Goal: Information Seeking & Learning: Find contact information

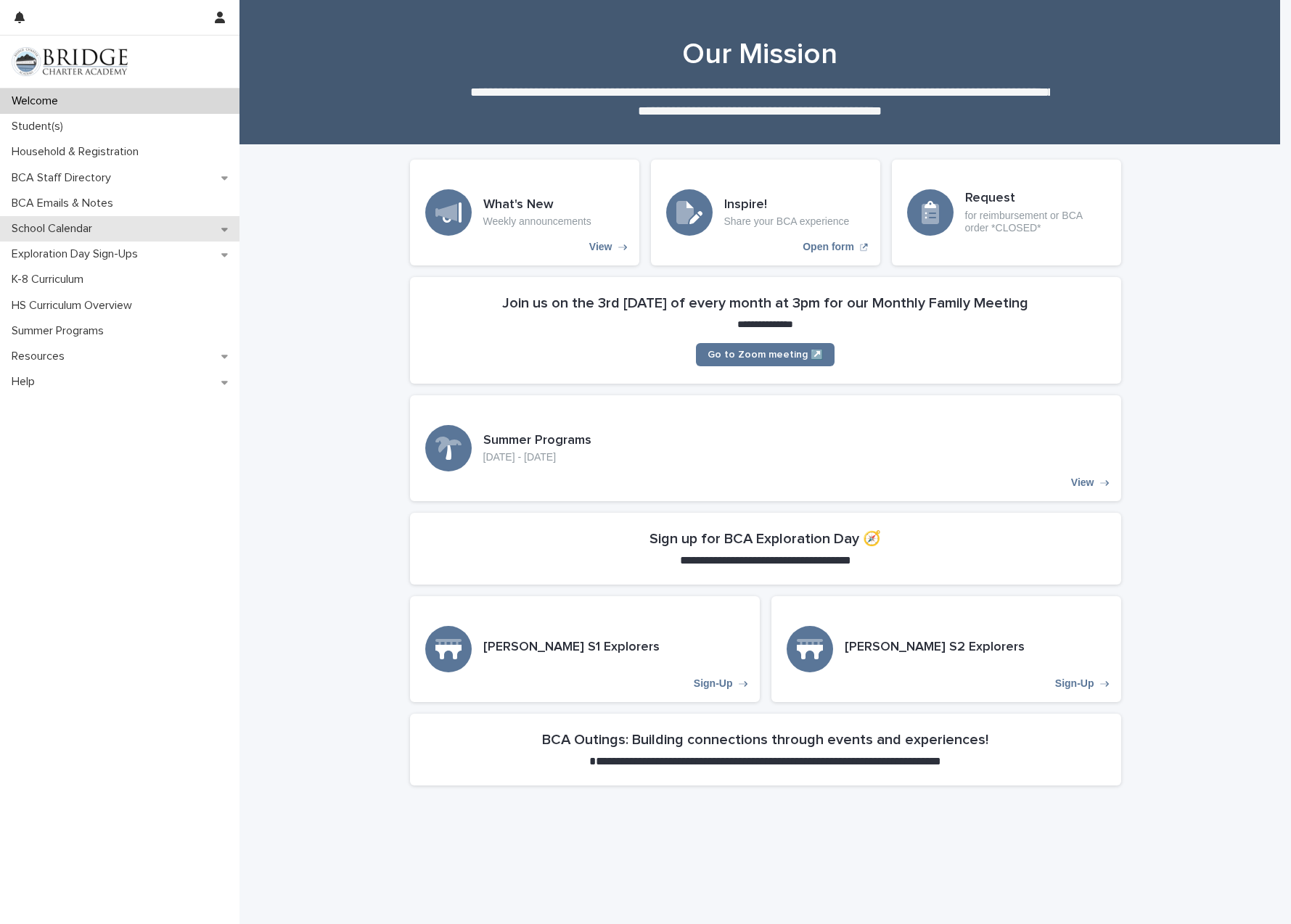
click at [103, 225] on p "School Calendar" at bounding box center [55, 229] width 98 height 14
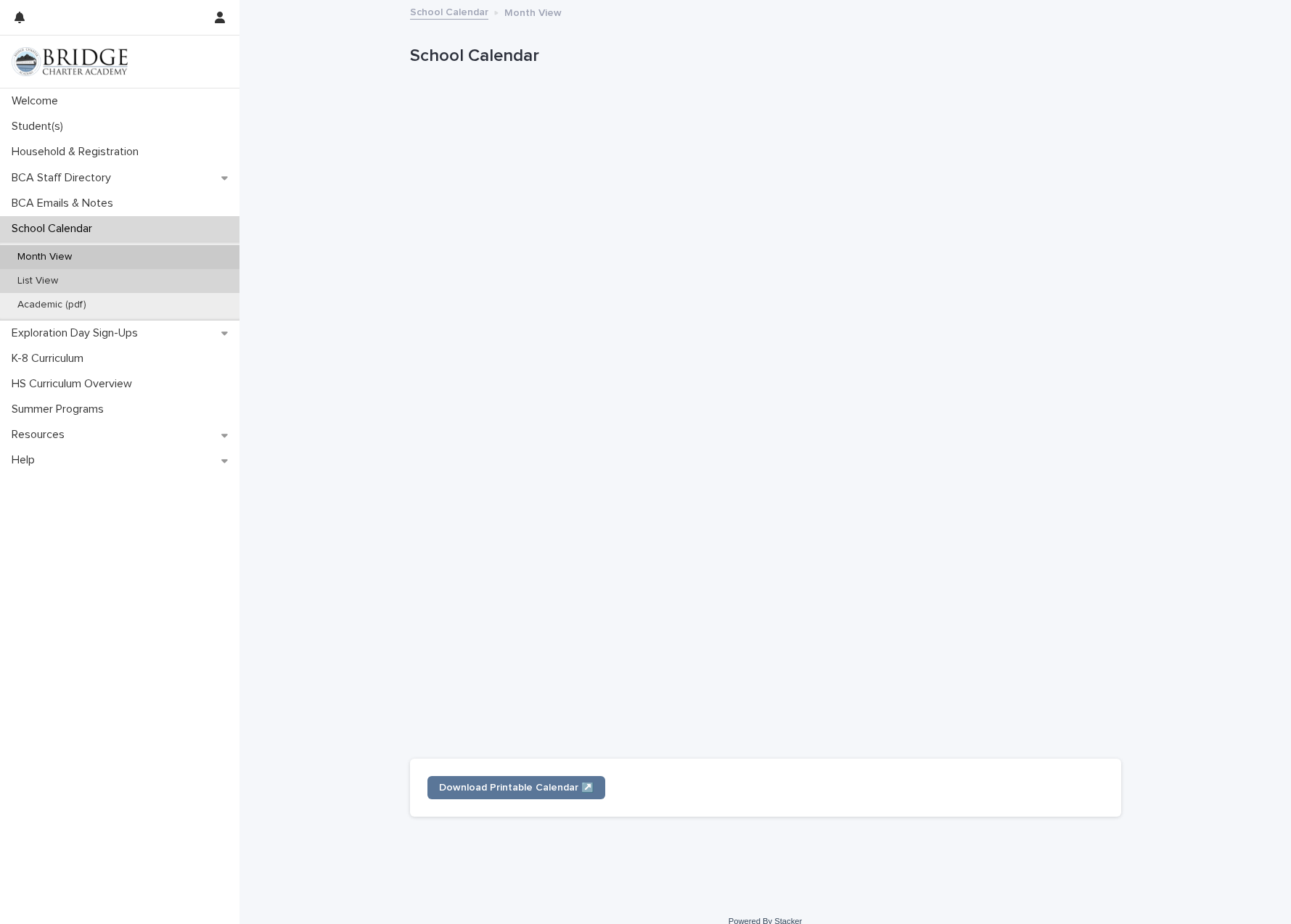
click at [82, 276] on div "List View" at bounding box center [119, 281] width 240 height 24
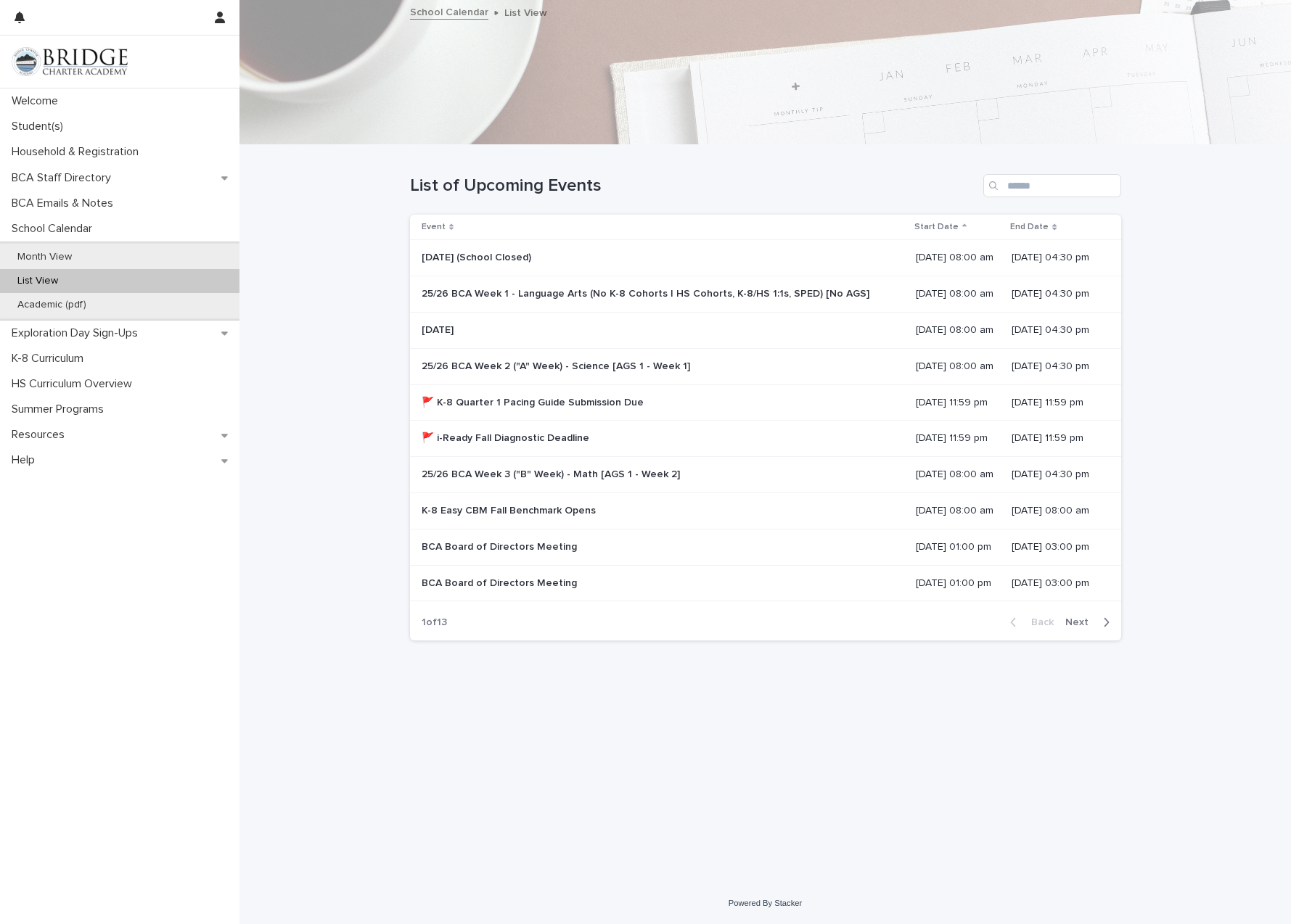
click at [1078, 616] on button "Next" at bounding box center [1090, 622] width 62 height 13
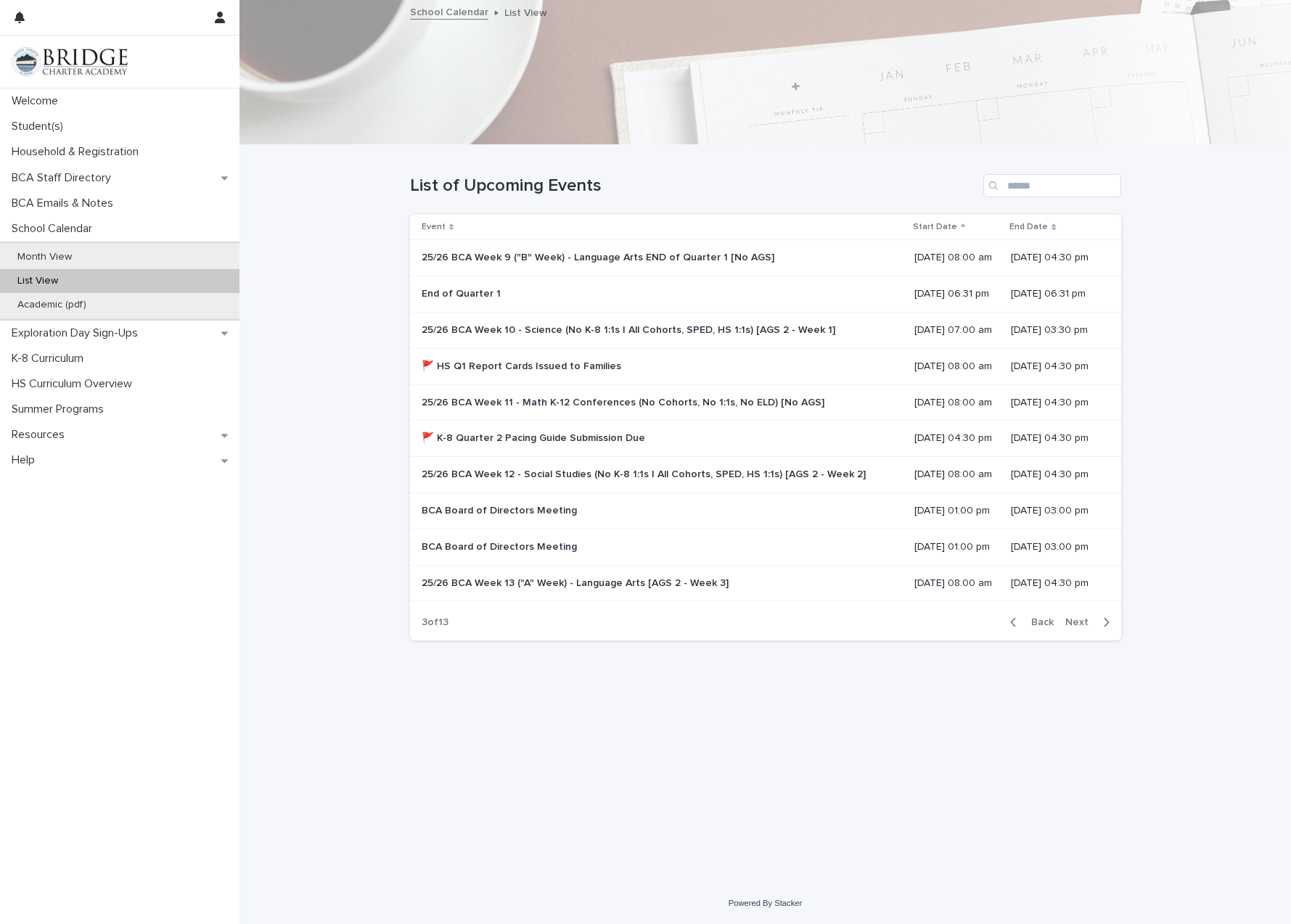
click at [1017, 616] on icon "button" at bounding box center [1013, 622] width 7 height 13
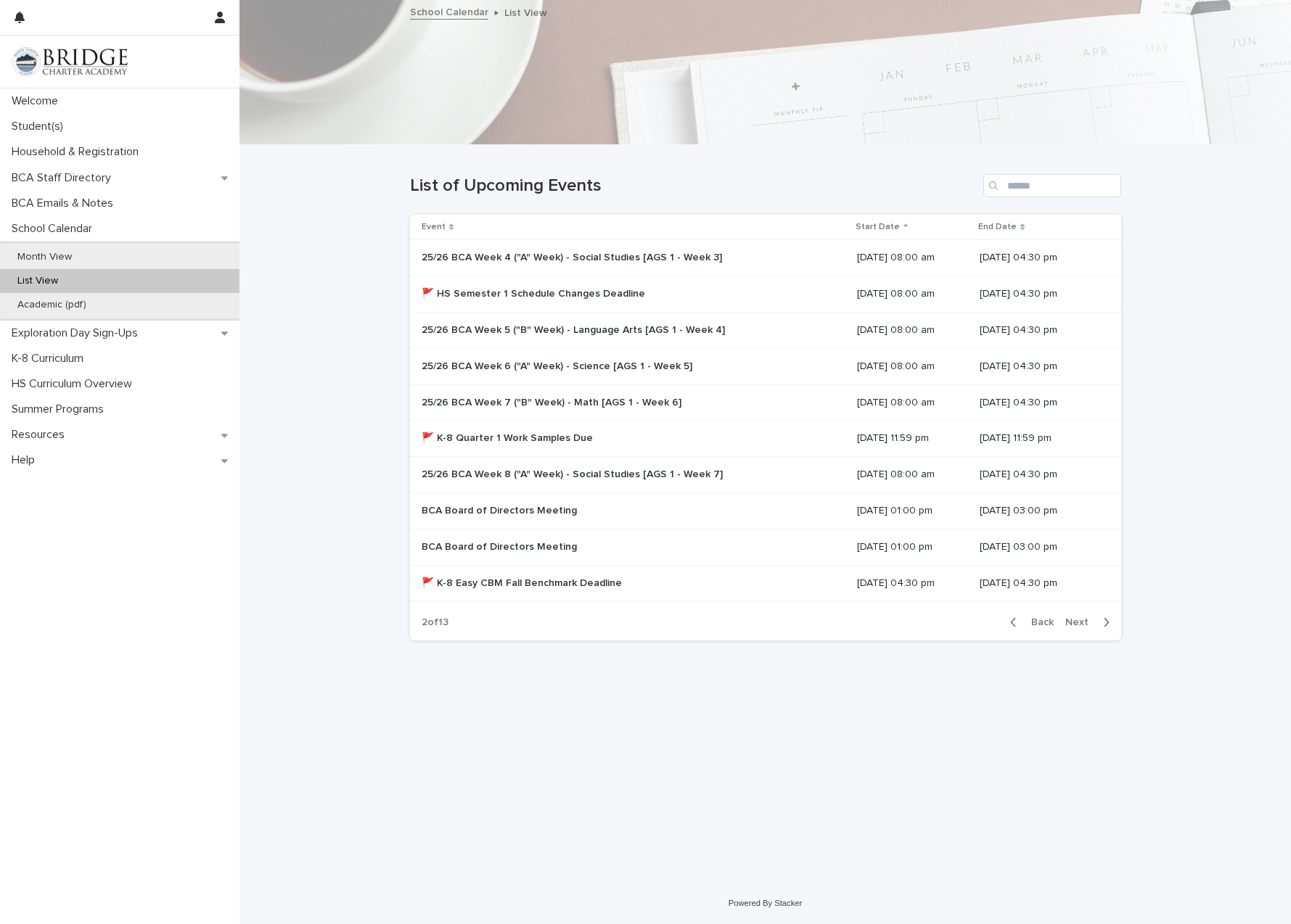
click at [1017, 616] on icon "button" at bounding box center [1013, 622] width 7 height 13
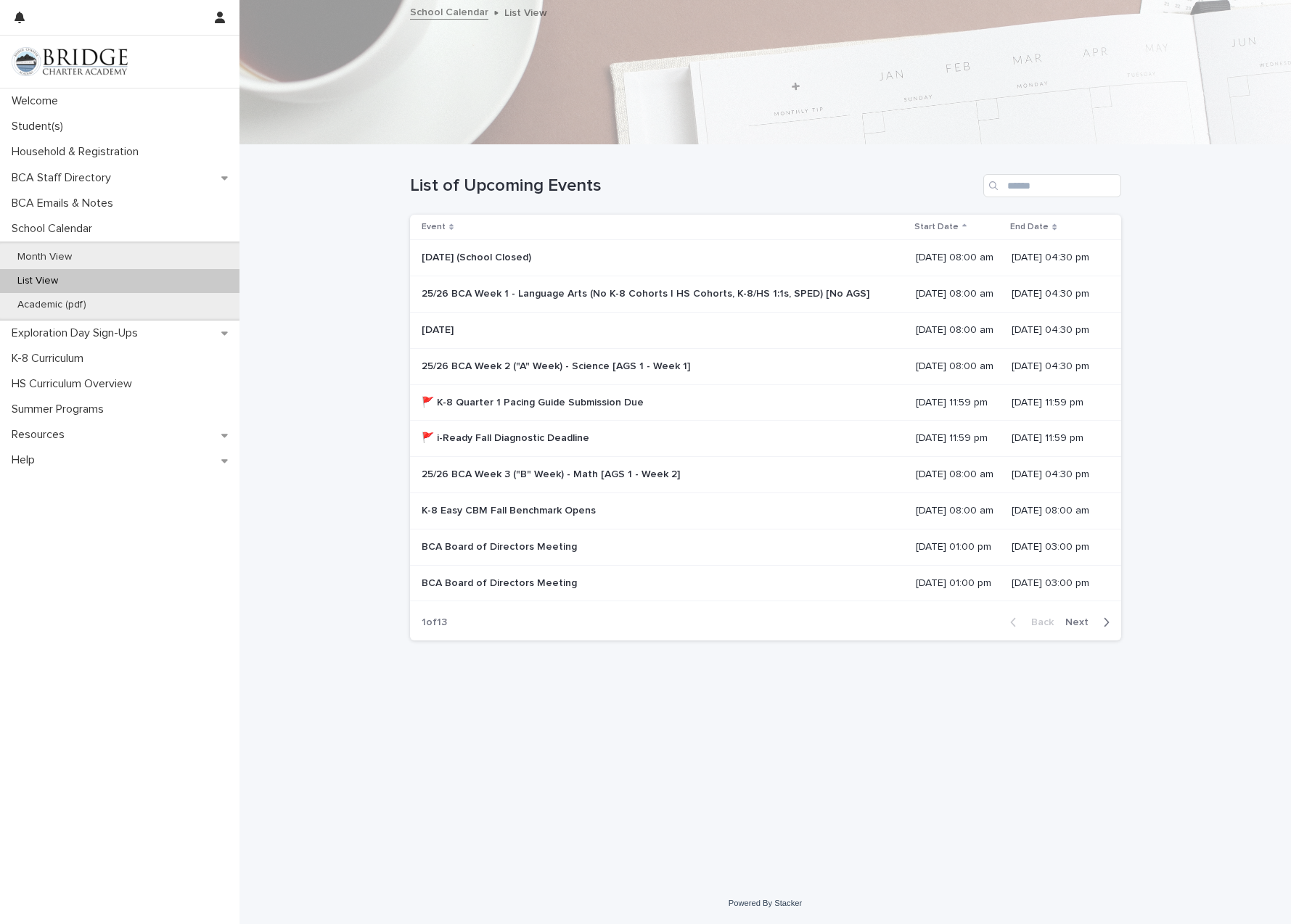
click at [1080, 618] on span "Next" at bounding box center [1081, 623] width 32 height 11
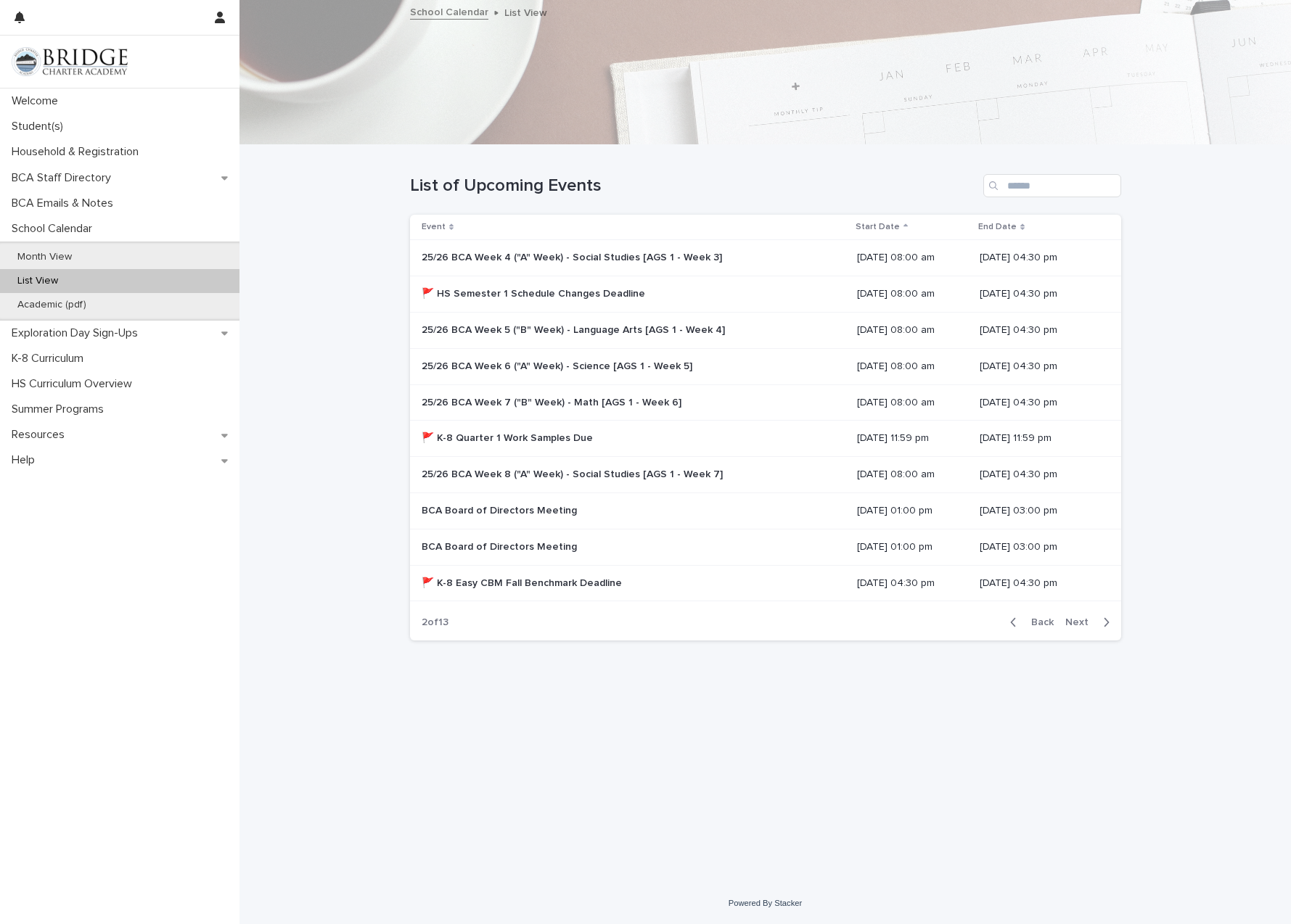
click at [493, 430] on p "🚩 K-8 Quarter 1 Work Samples Due" at bounding box center [509, 437] width 174 height 15
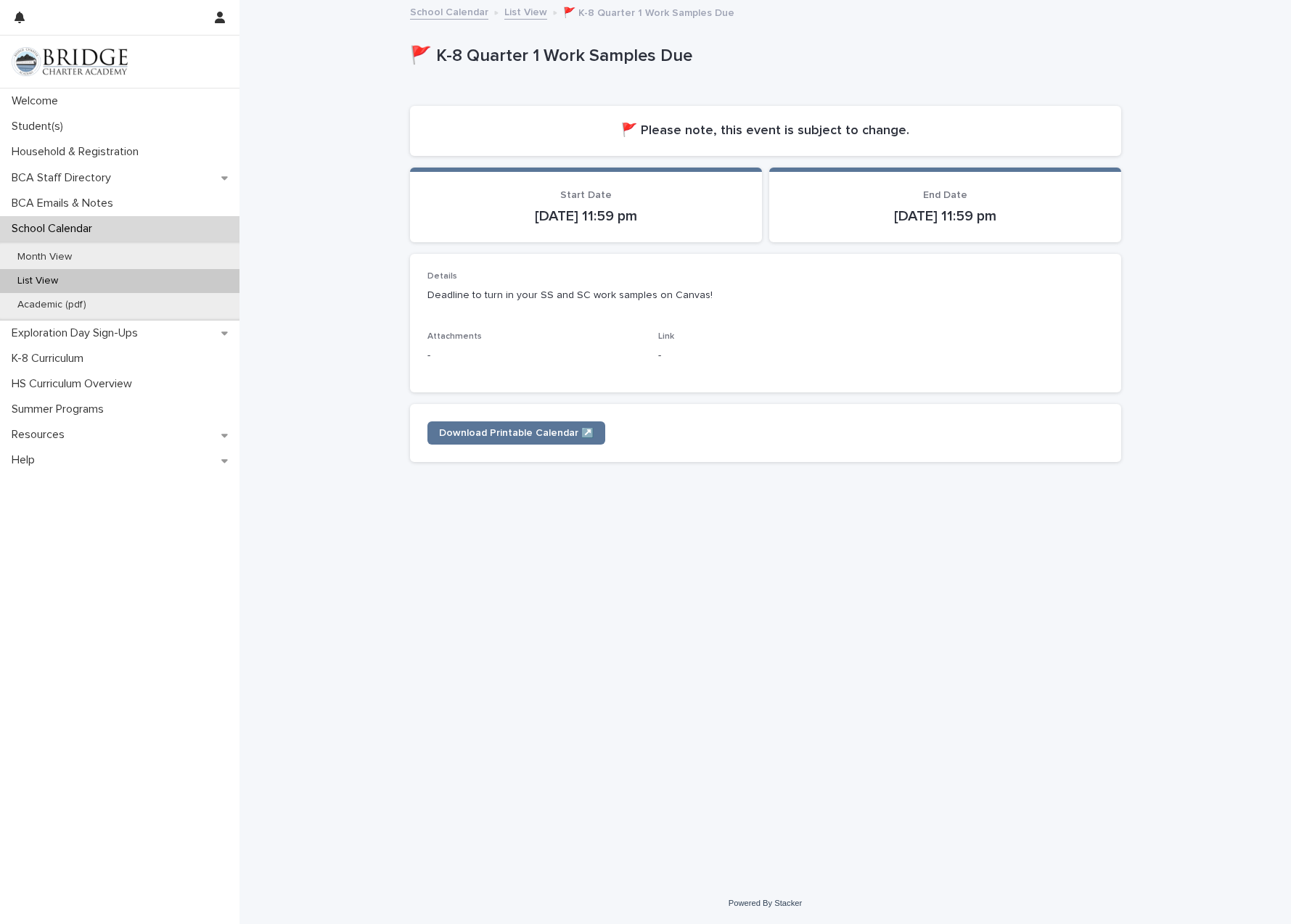
click at [531, 14] on link "List View" at bounding box center [525, 11] width 43 height 17
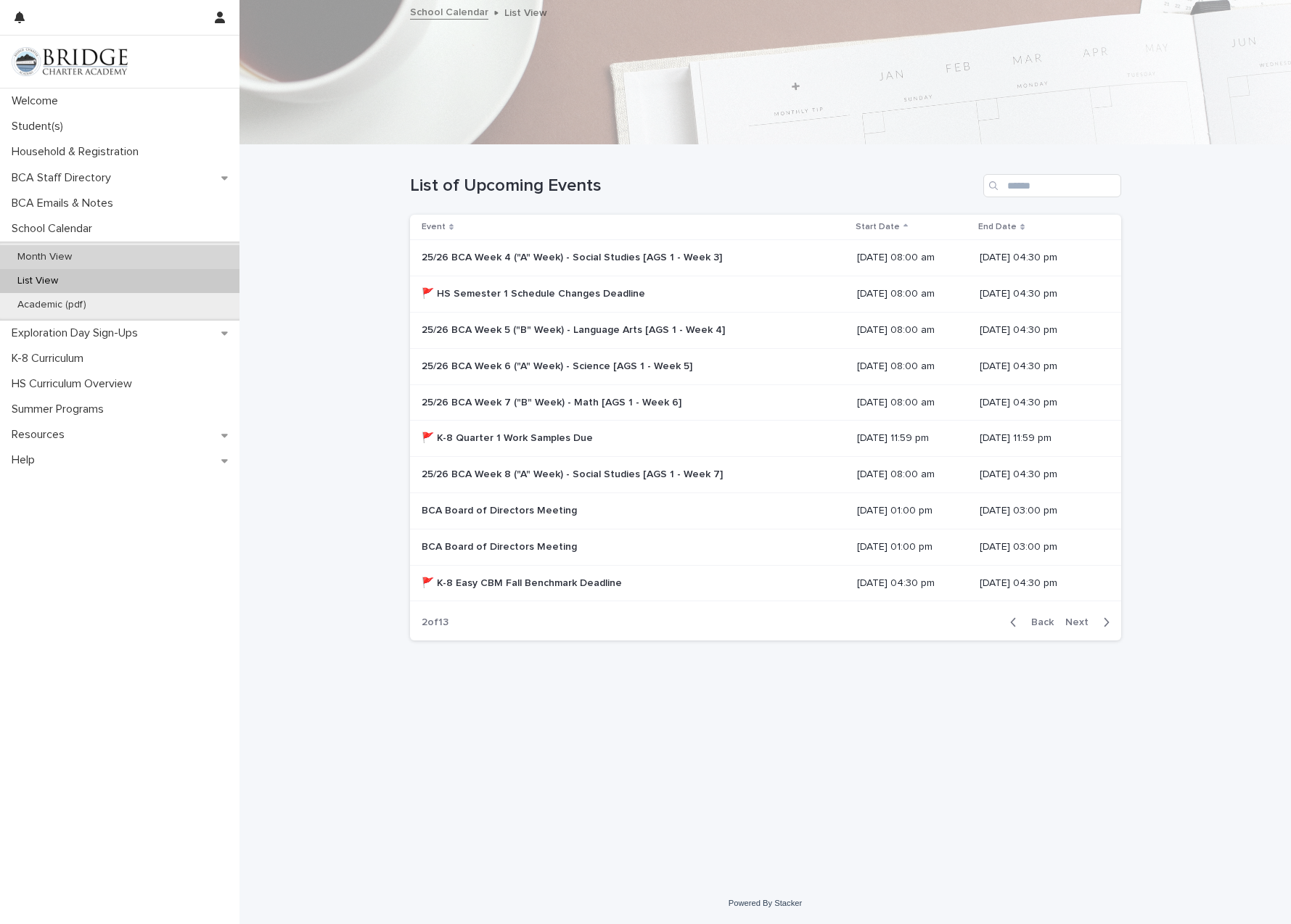
click at [64, 249] on div "Month View" at bounding box center [119, 257] width 240 height 24
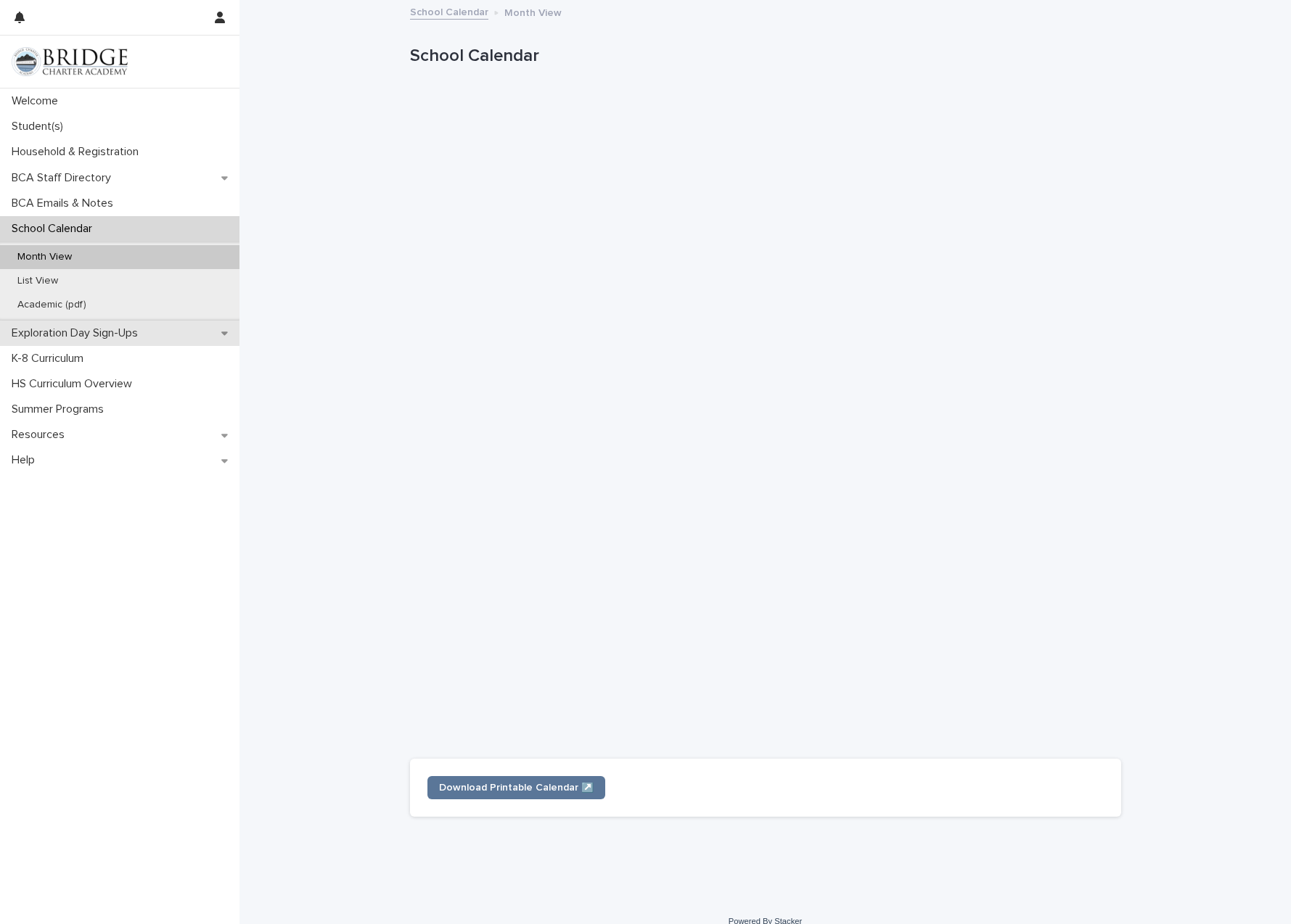
click at [138, 329] on p "Exploration Day Sign-Ups" at bounding box center [77, 334] width 144 height 14
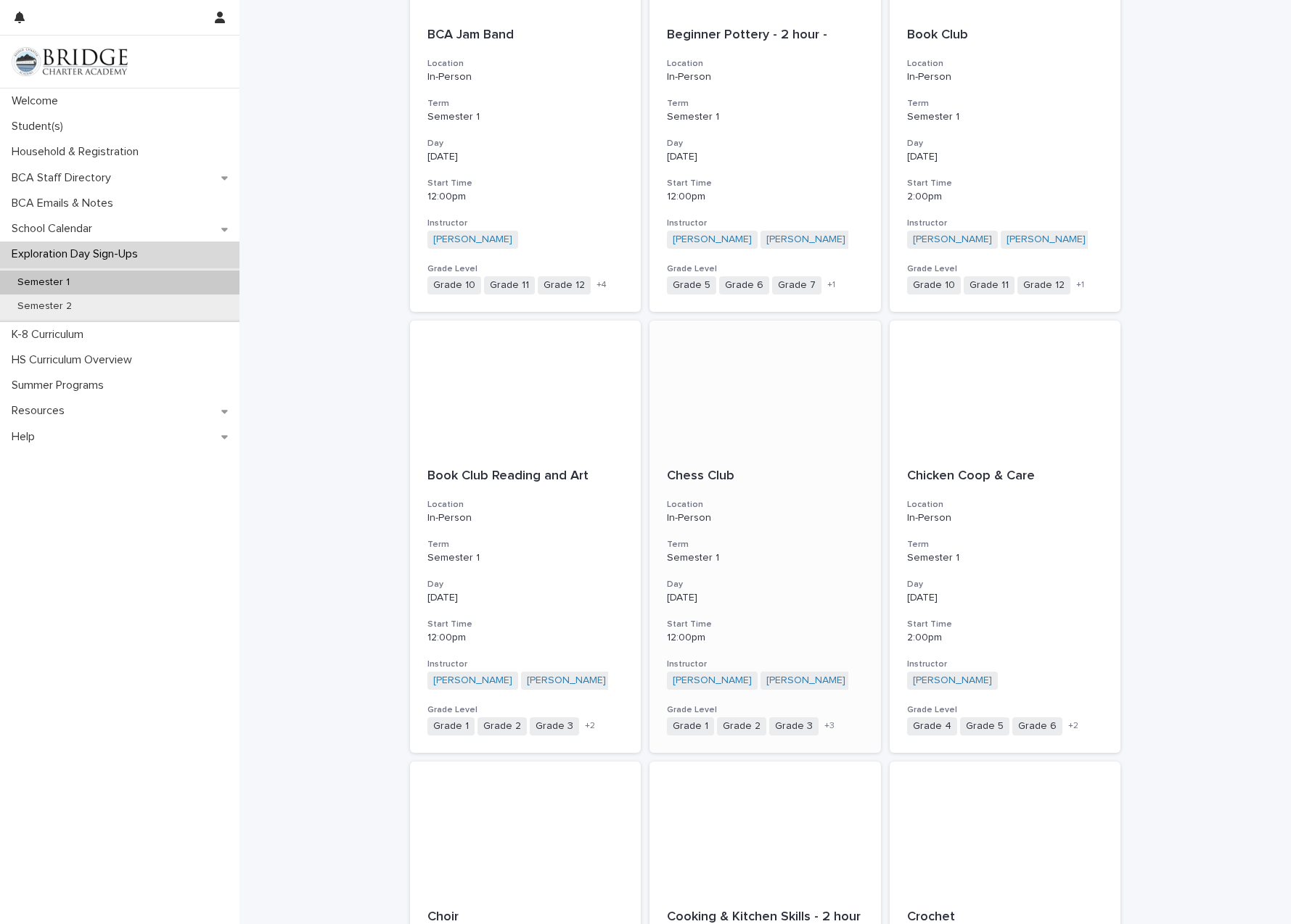
scroll to position [1227, 0]
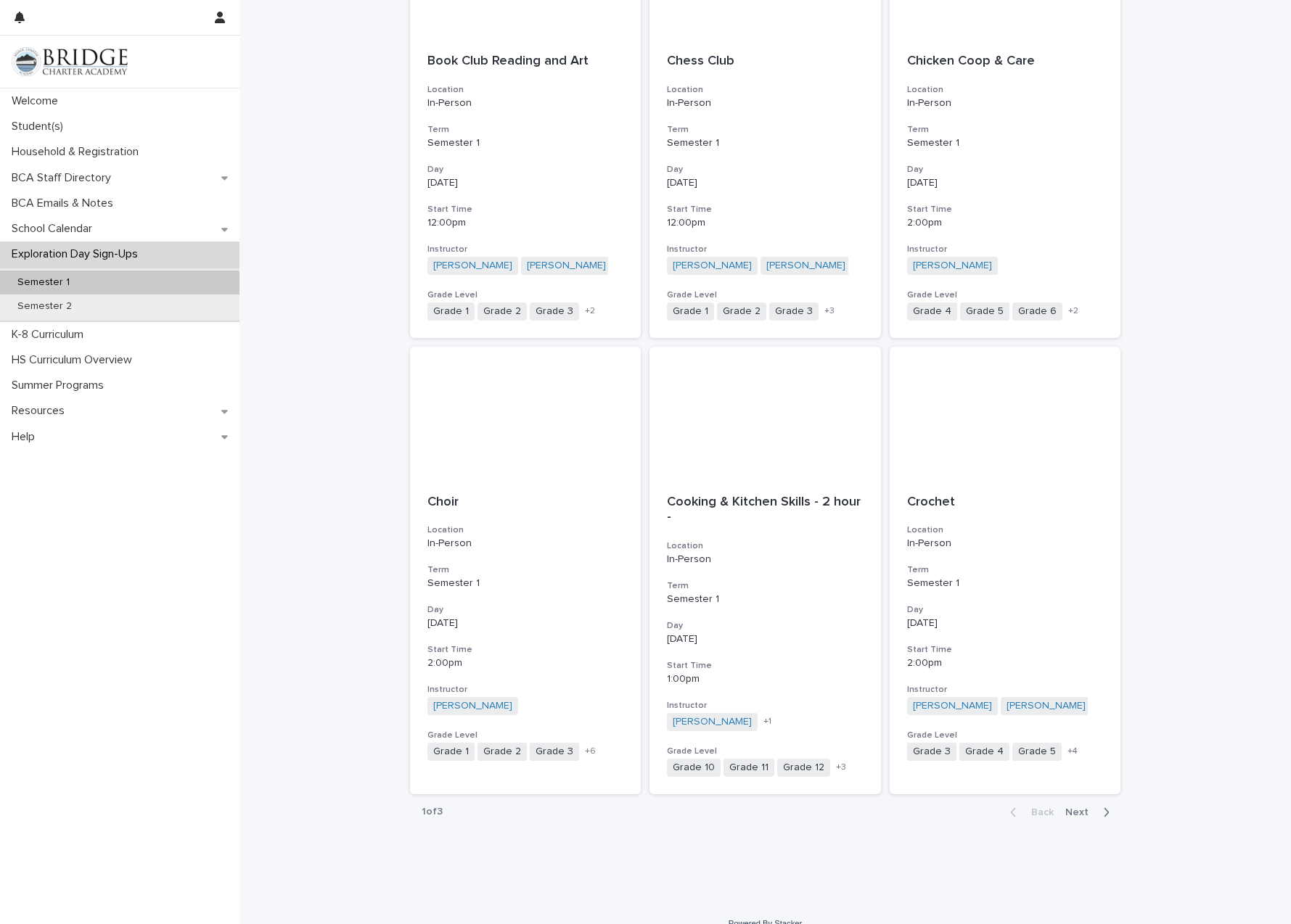
click at [1074, 808] on span "Next" at bounding box center [1081, 813] width 32 height 11
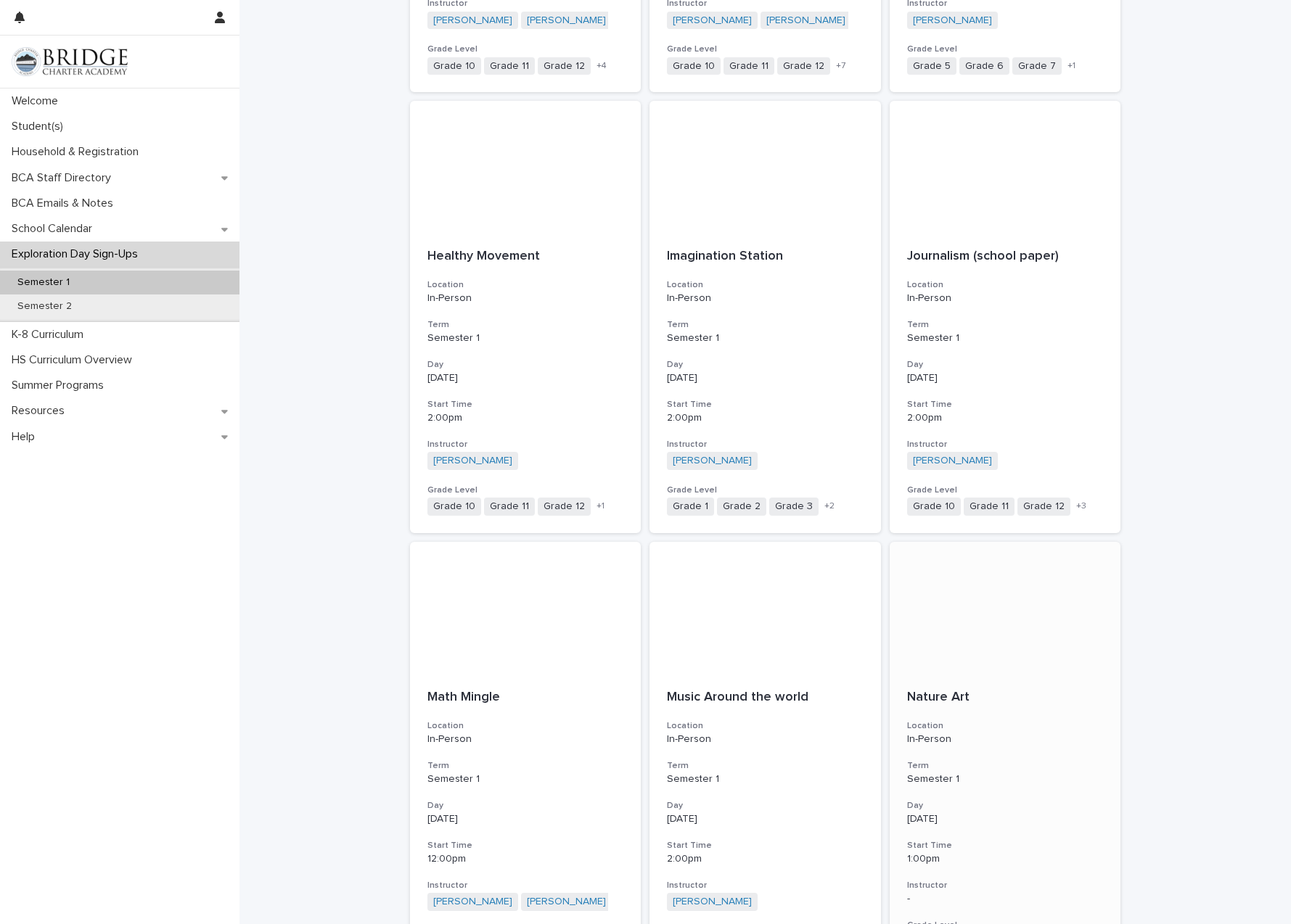
scroll to position [1227, 0]
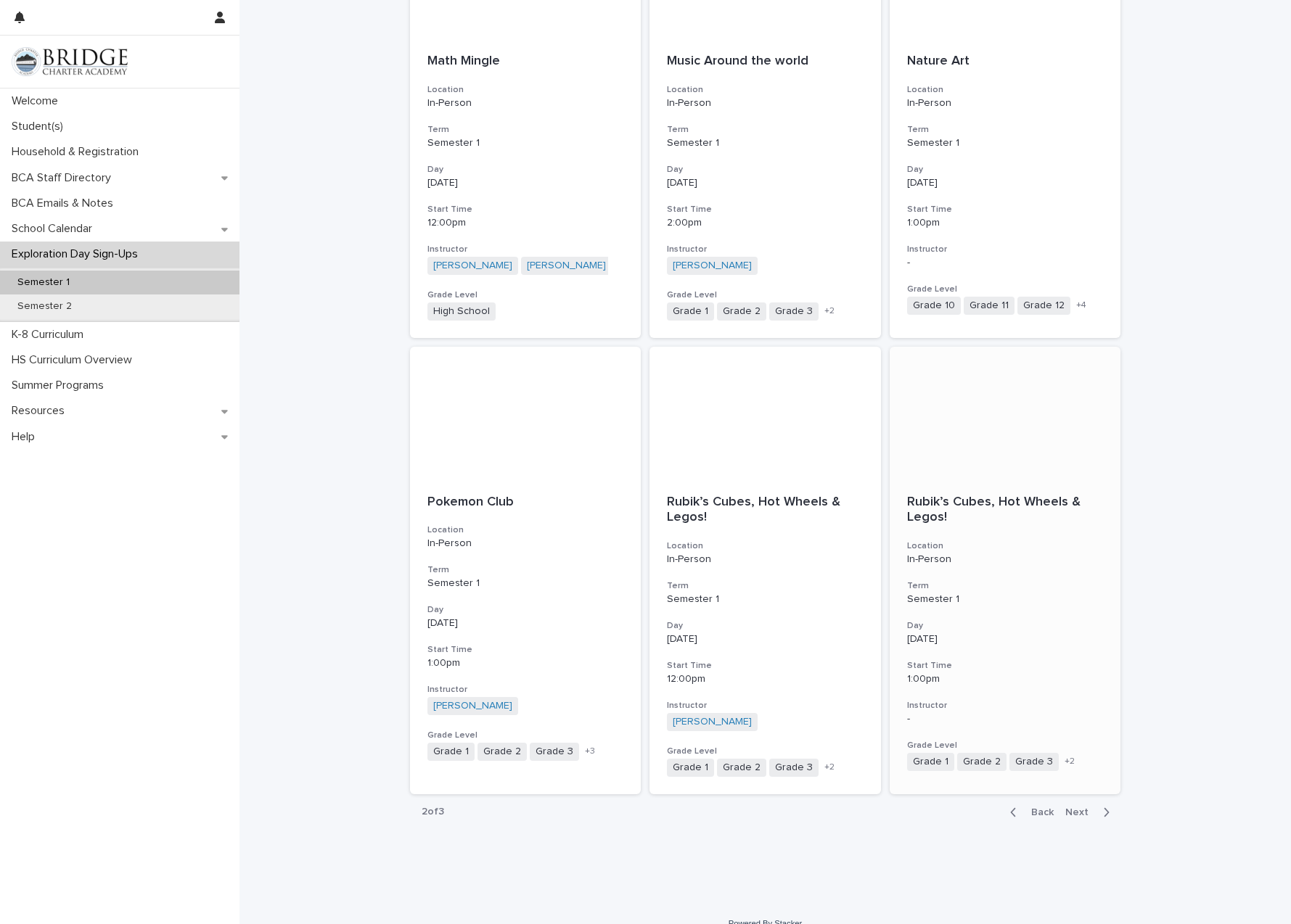
click at [1065, 757] on span "+ 2" at bounding box center [1070, 762] width 11 height 9
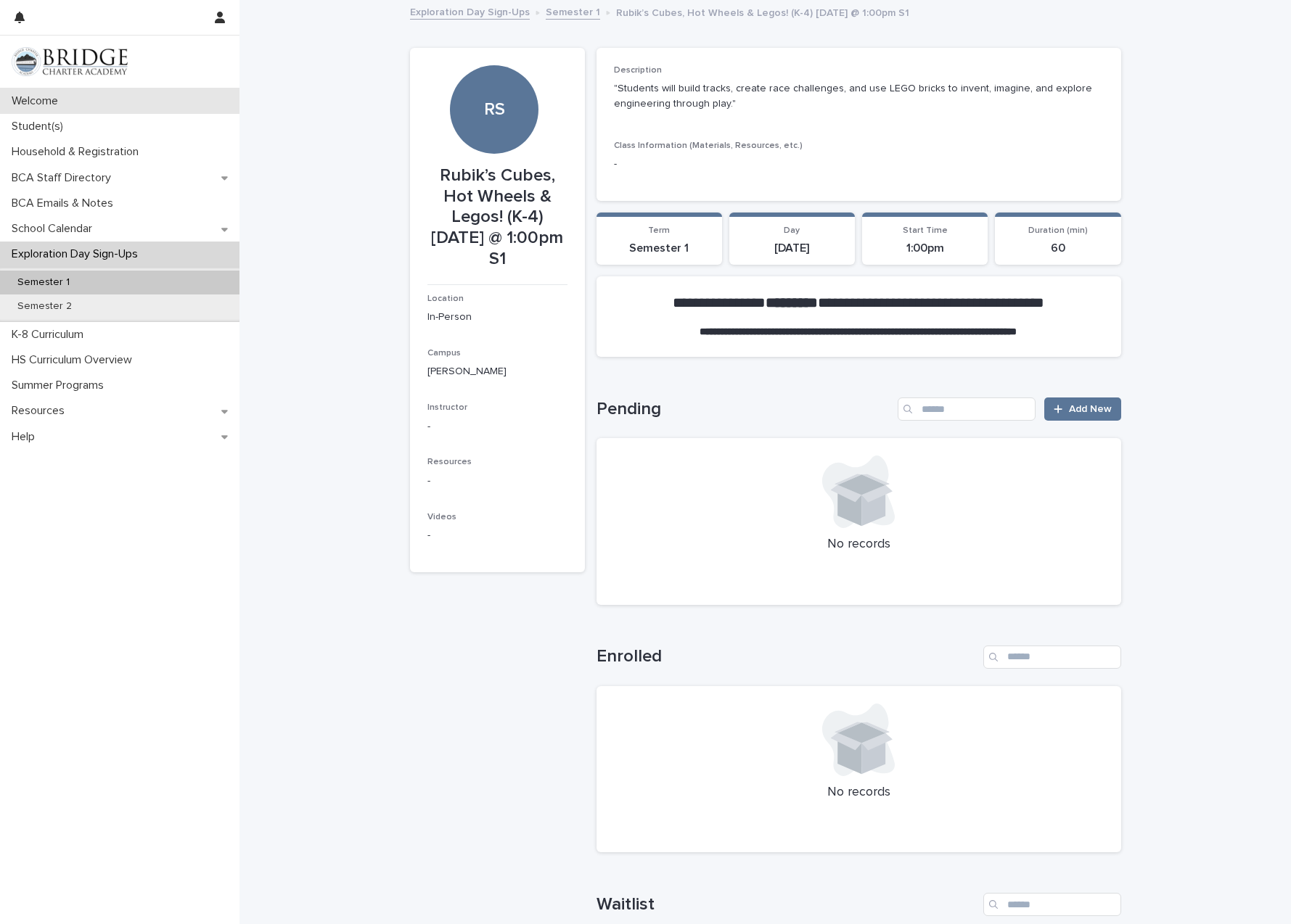
click at [47, 101] on p "Welcome" at bounding box center [38, 101] width 64 height 14
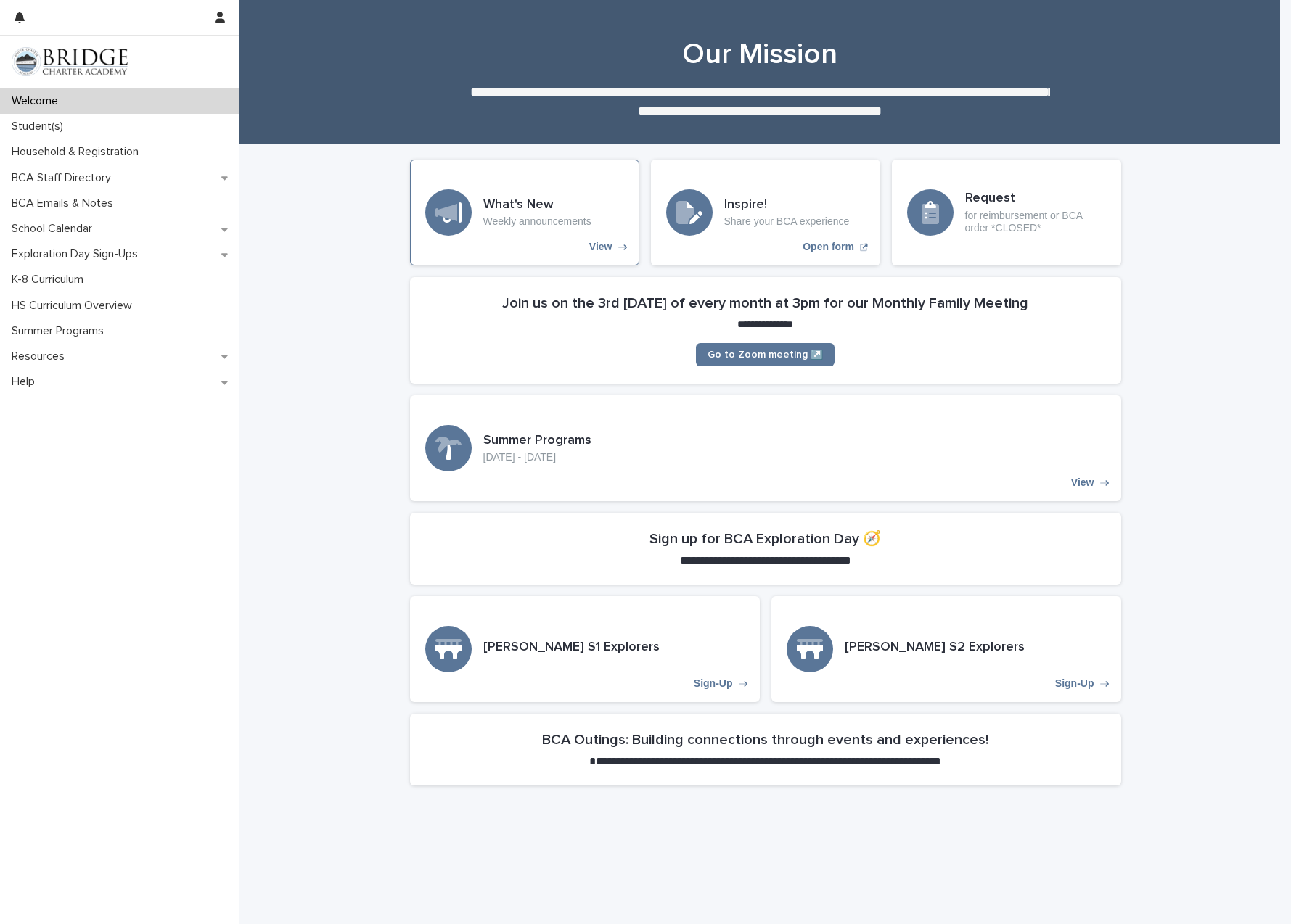
click at [589, 248] on p "View" at bounding box center [600, 247] width 23 height 12
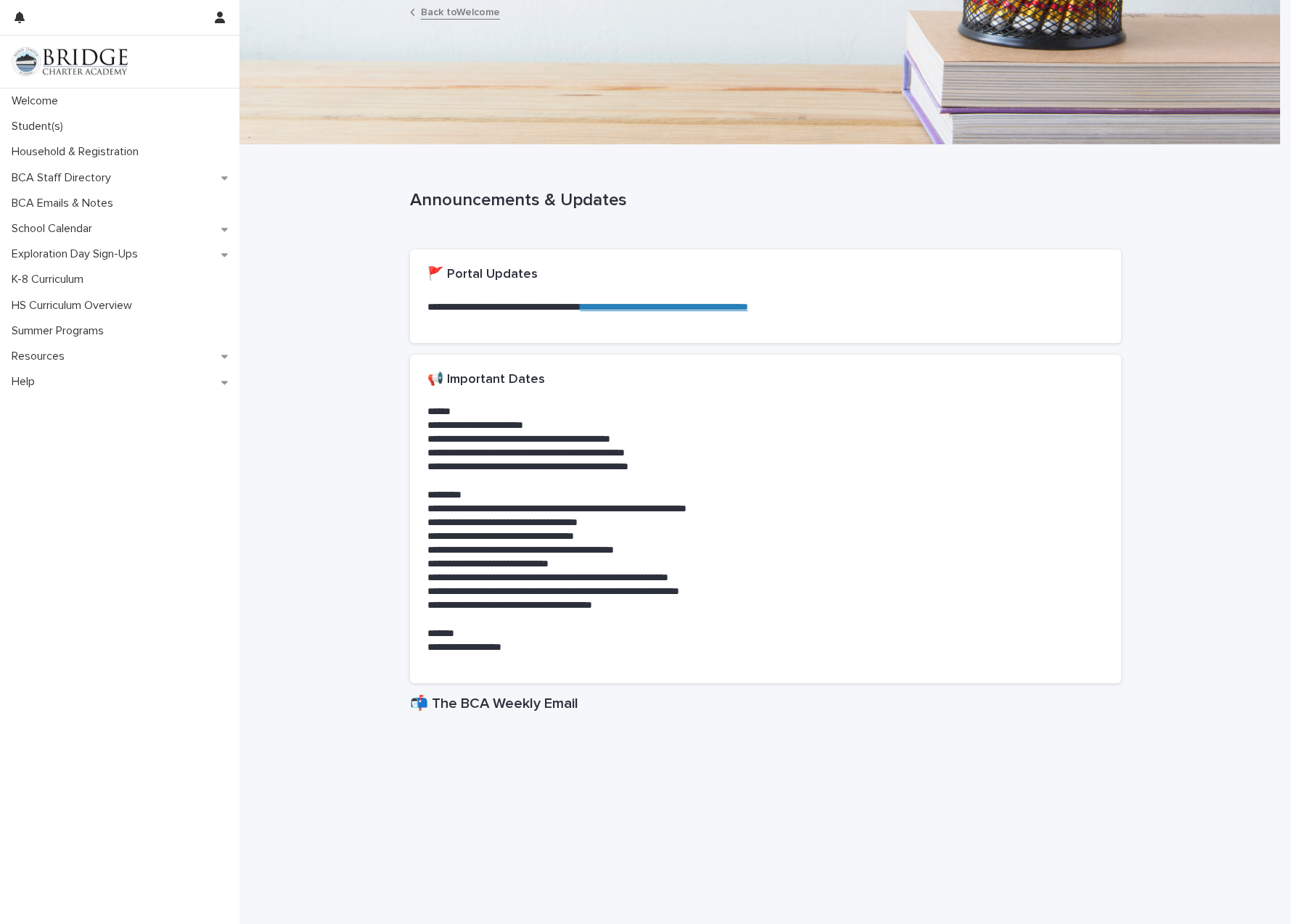
click at [700, 306] on link "**********" at bounding box center [664, 307] width 168 height 11
click at [685, 303] on link "**********" at bounding box center [664, 307] width 168 height 11
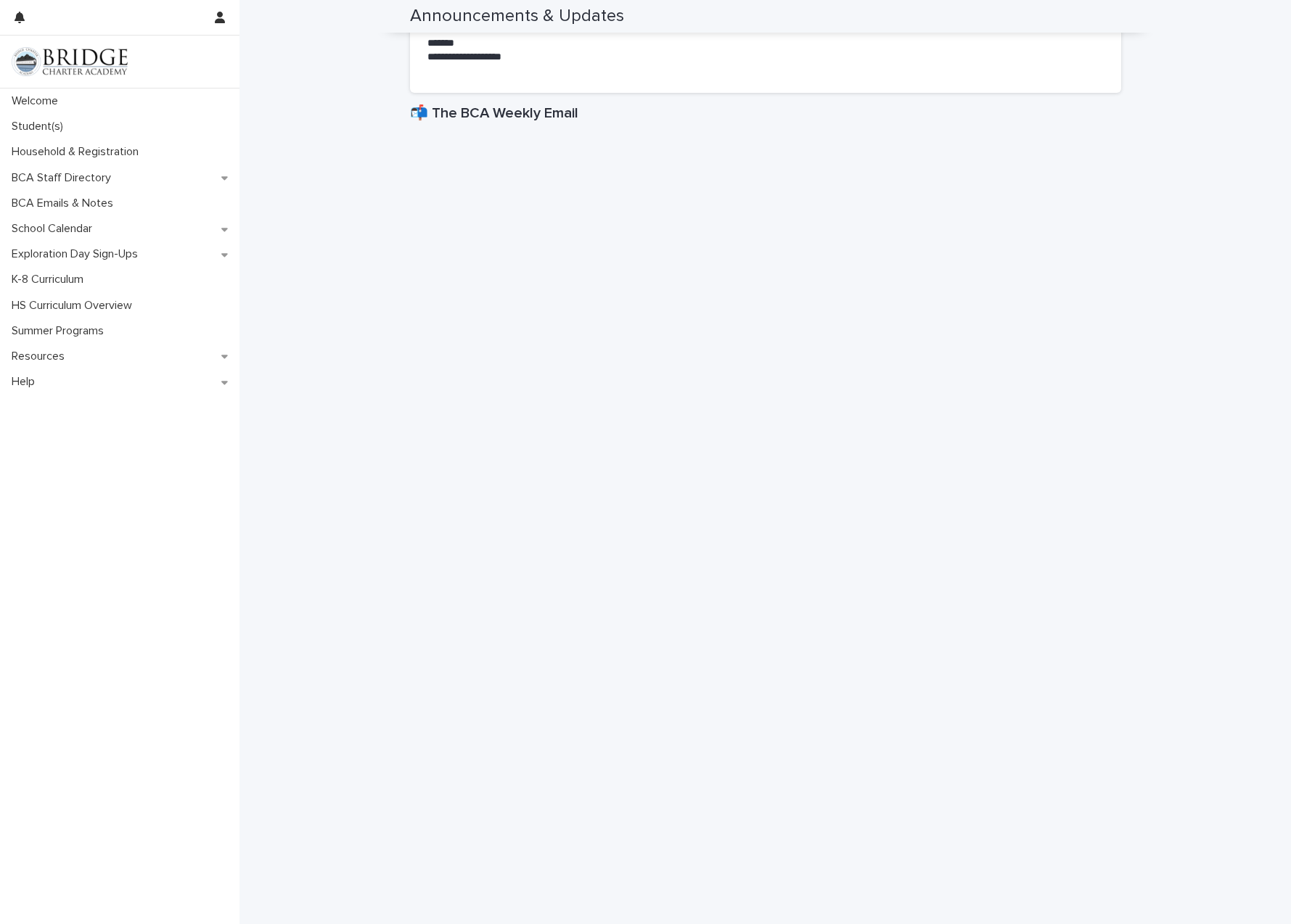
scroll to position [648, 0]
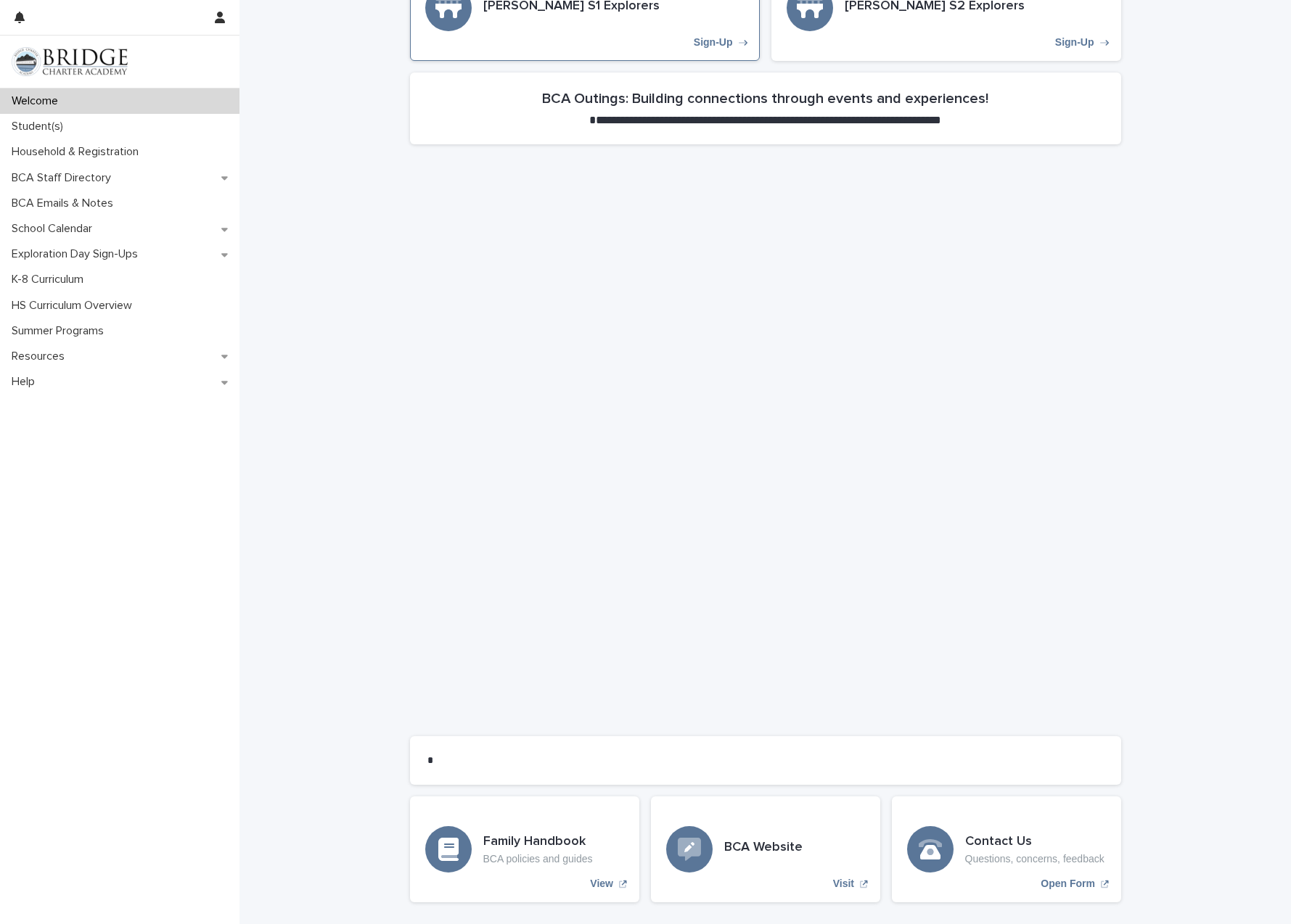
scroll to position [744, 0]
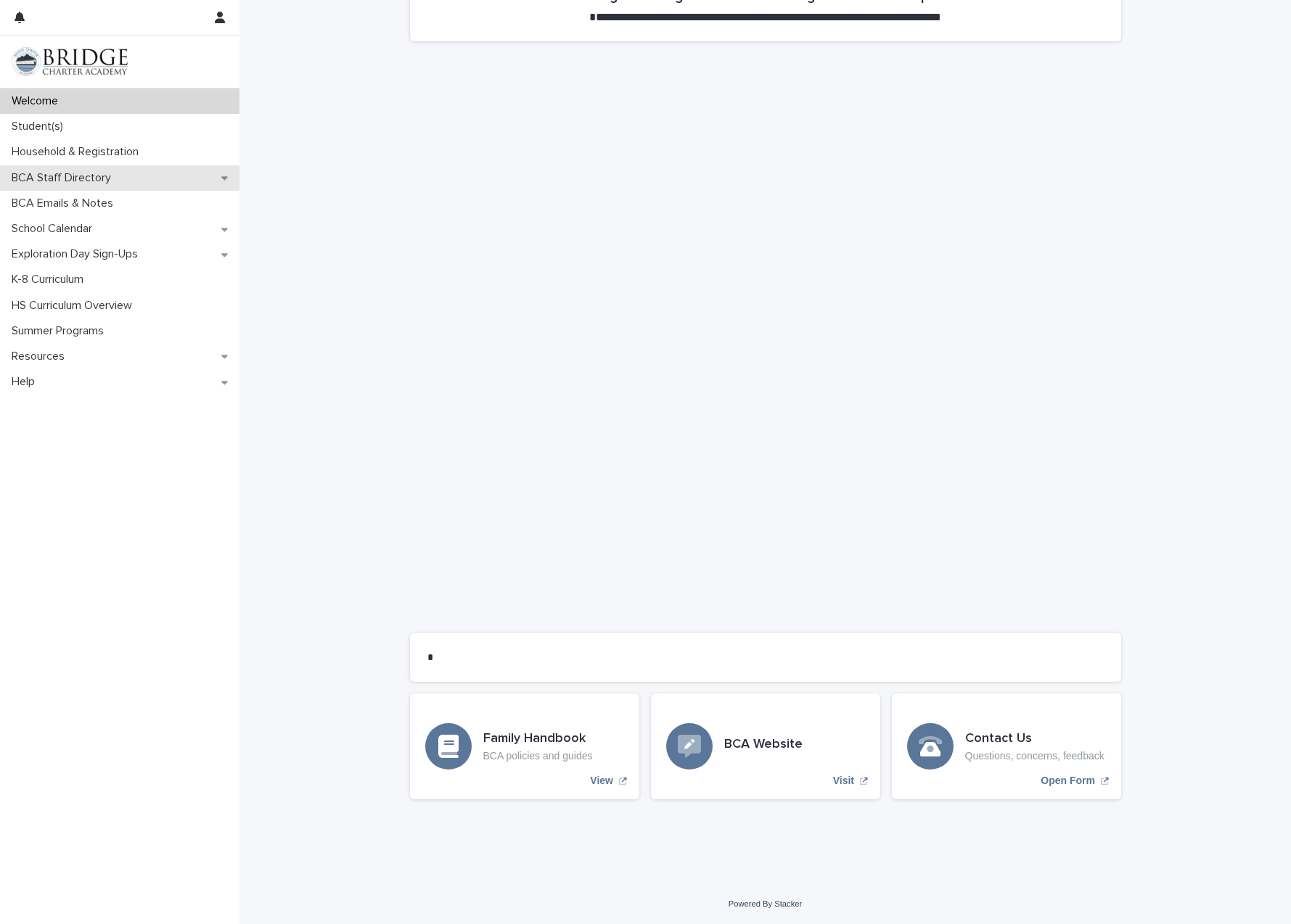
click at [32, 179] on p "BCA Staff Directory" at bounding box center [64, 178] width 116 height 14
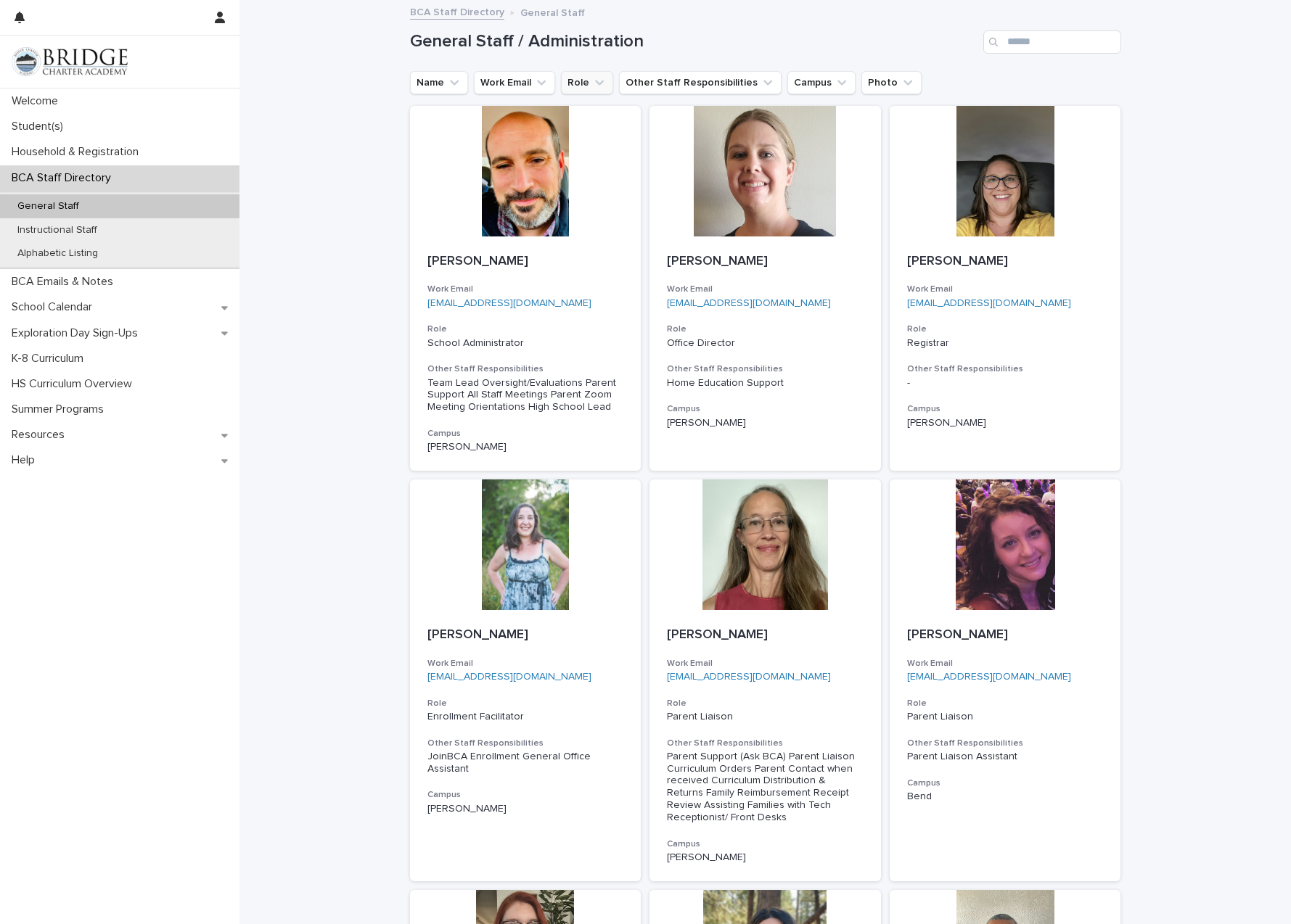
click at [578, 83] on button "Role" at bounding box center [588, 83] width 53 height 23
click at [1189, 243] on div "Loading... Saving… Loading... Saving… General Staff / Administration Name Work …" at bounding box center [765, 888] width 1051 height 1773
click at [65, 232] on p "Instructional Staff" at bounding box center [57, 230] width 103 height 12
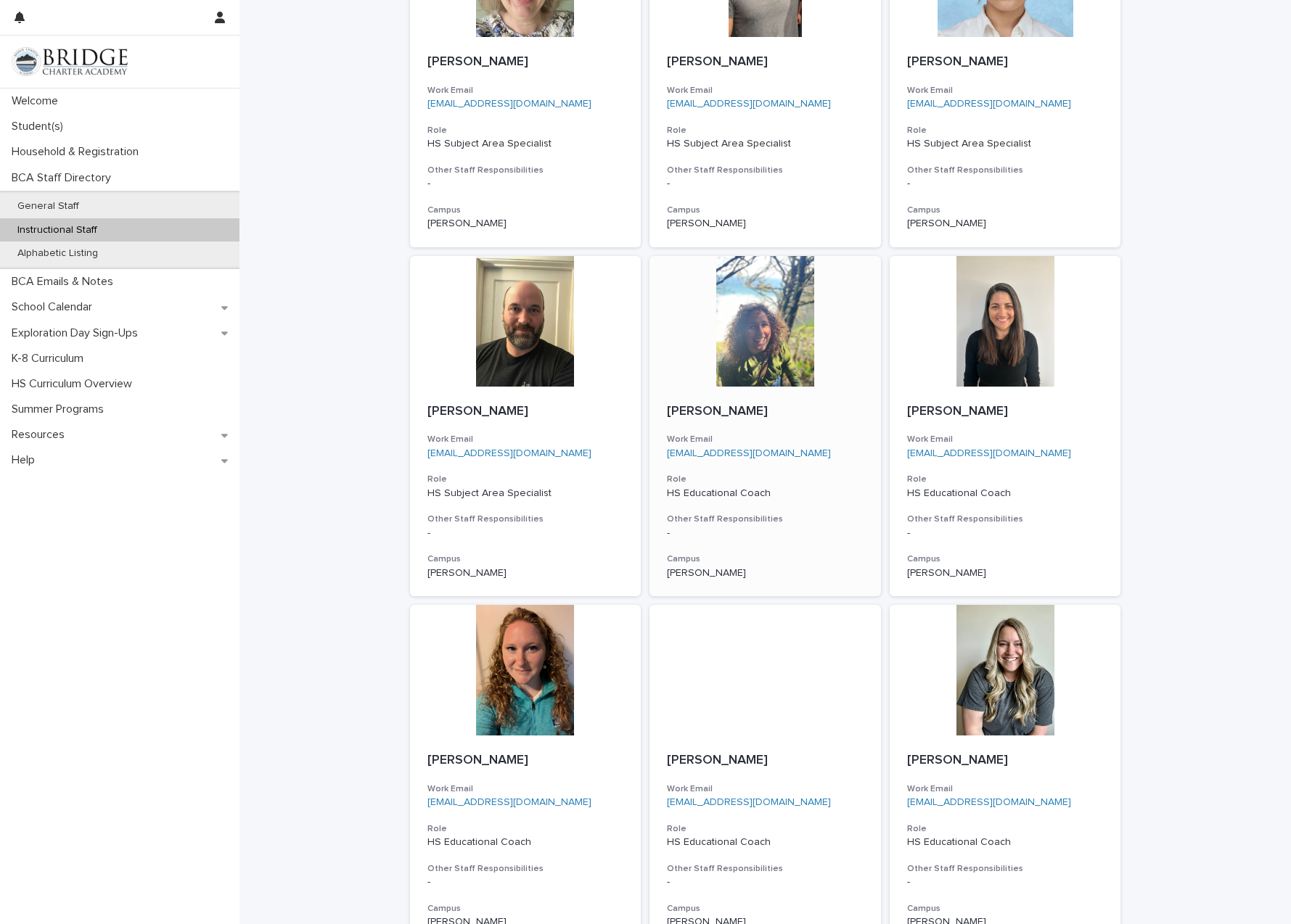
scroll to position [718, 0]
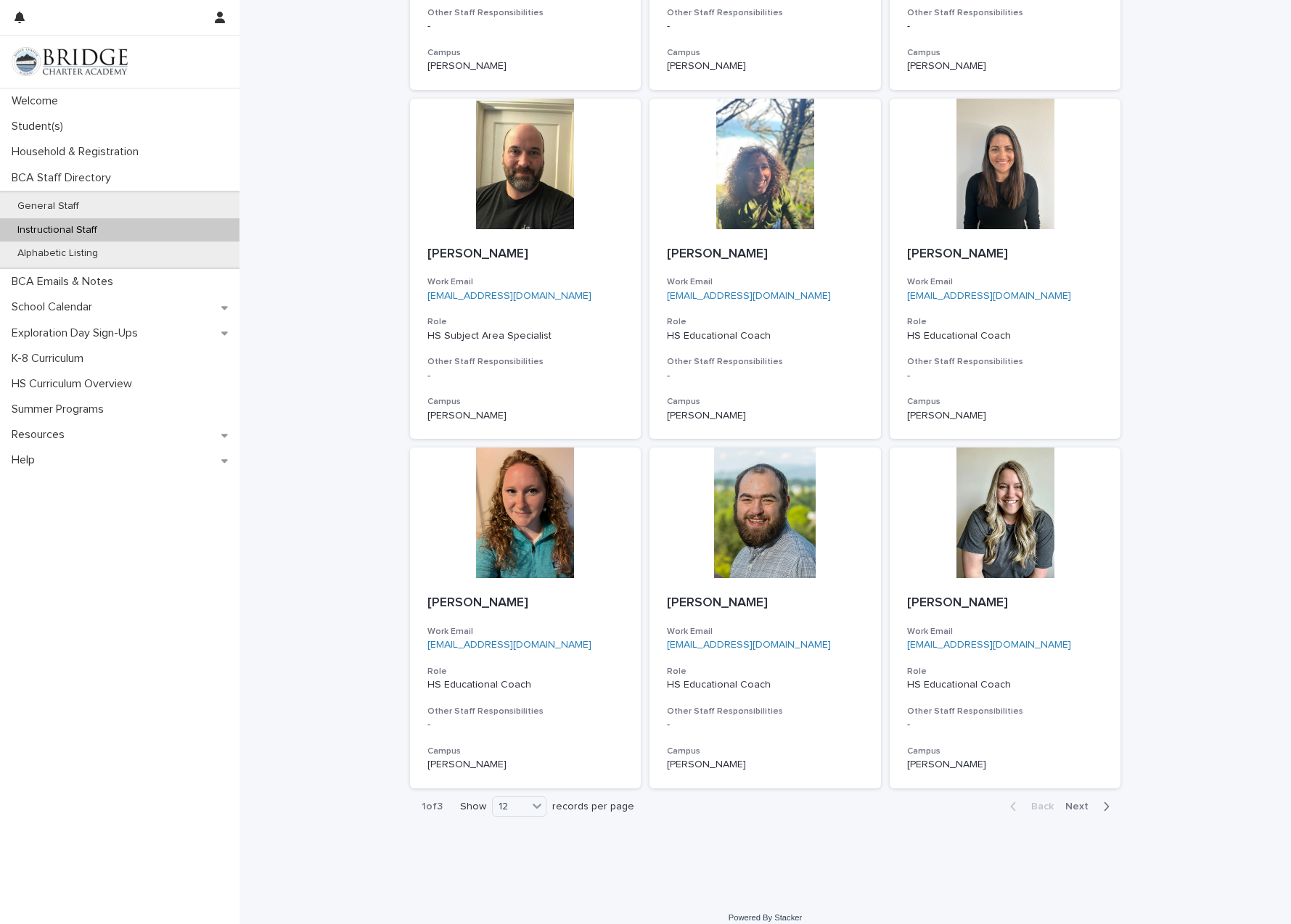
click at [1073, 802] on span "Next" at bounding box center [1081, 807] width 32 height 11
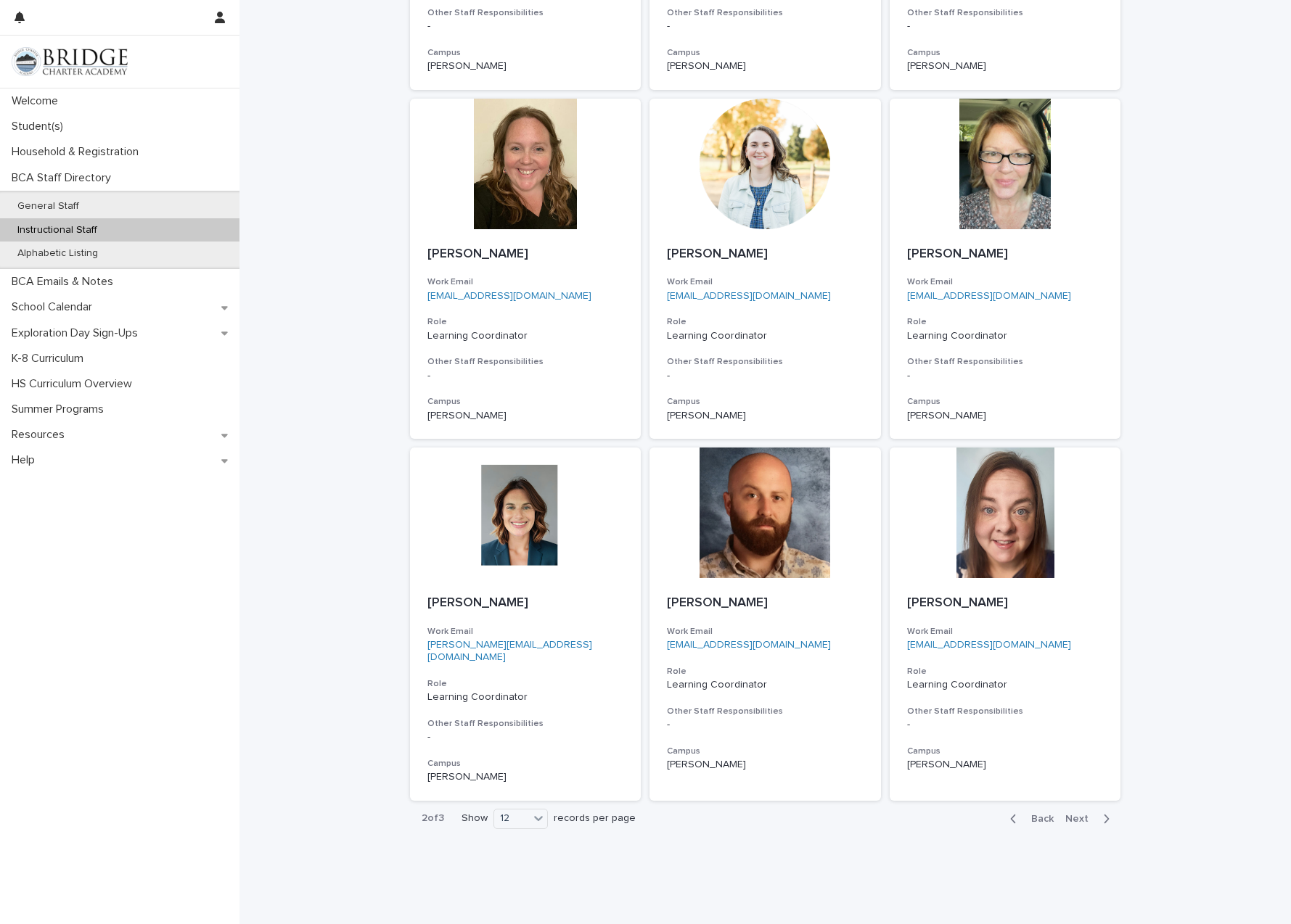
click at [1073, 814] on span "Next" at bounding box center [1081, 820] width 32 height 11
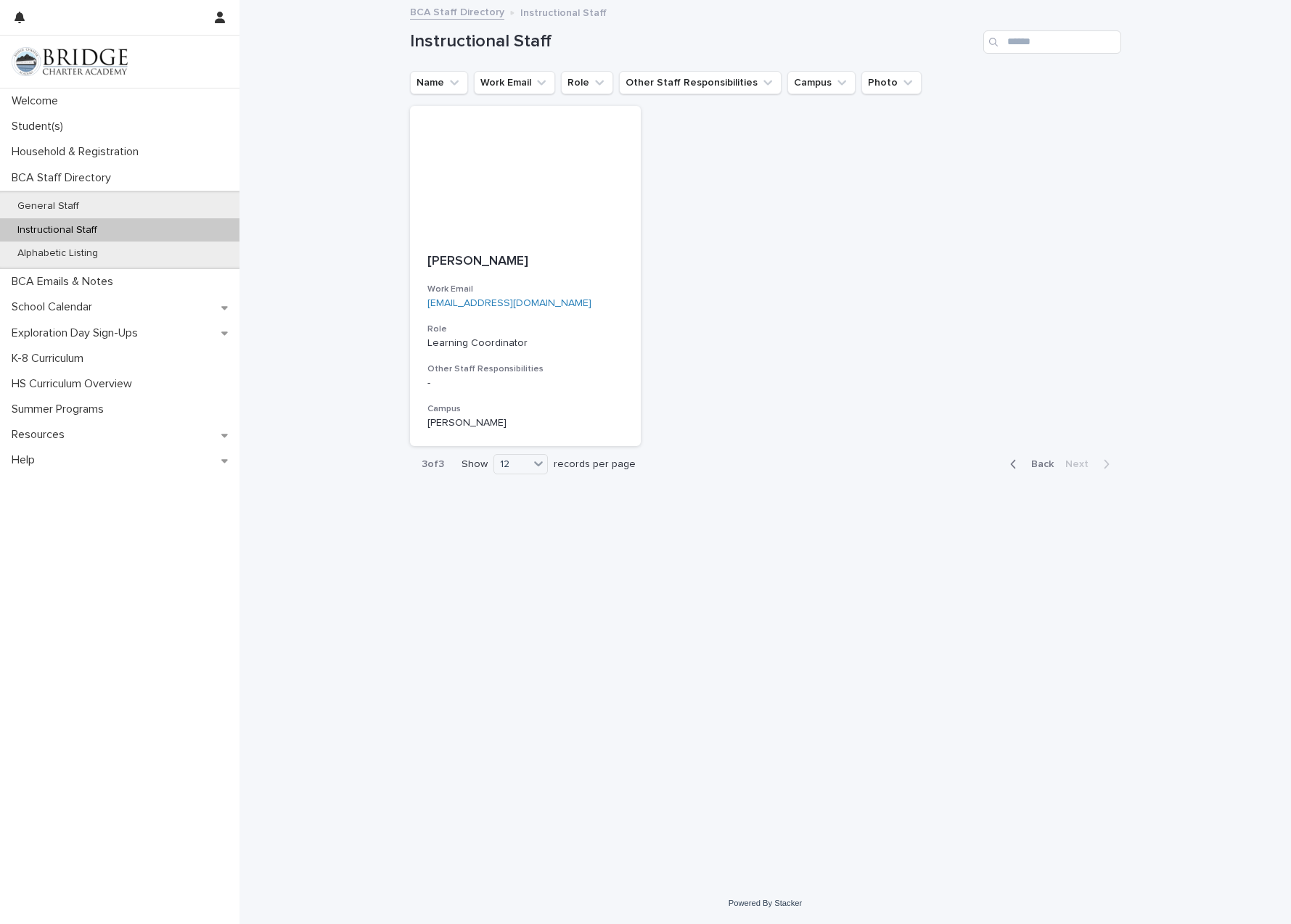
click at [1038, 461] on span "Back" at bounding box center [1039, 464] width 32 height 11
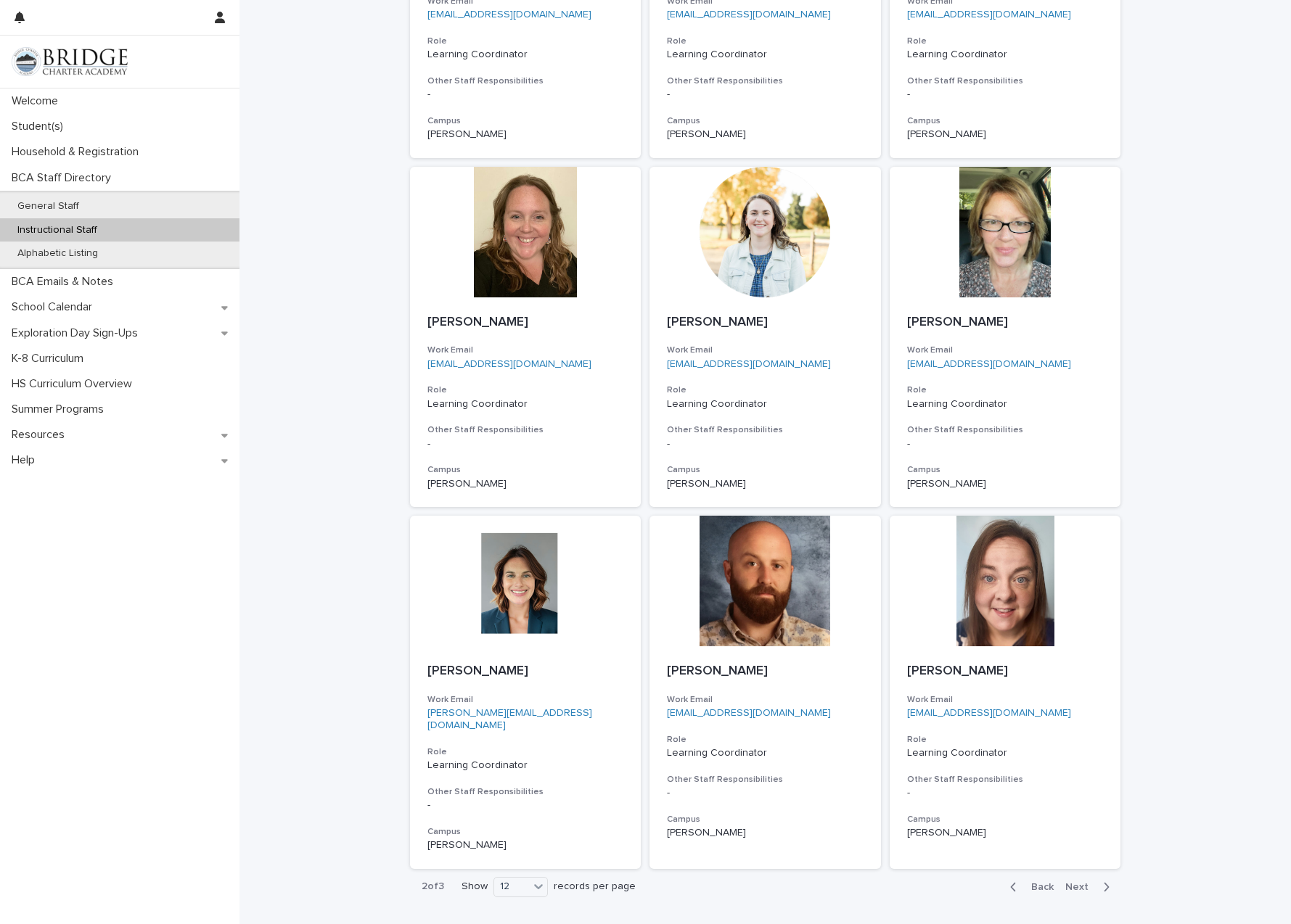
scroll to position [718, 0]
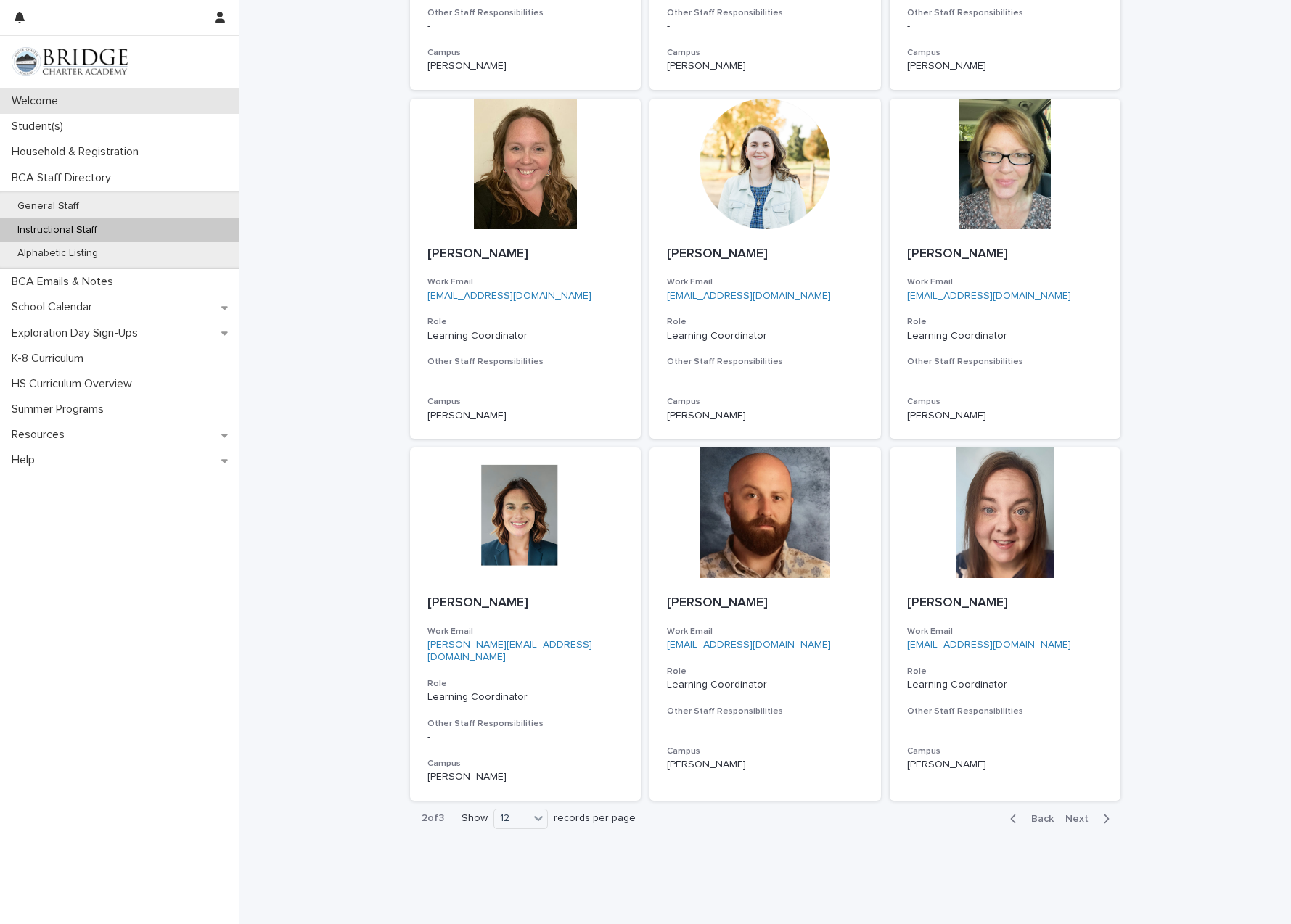
click at [44, 97] on p "Welcome" at bounding box center [38, 101] width 64 height 14
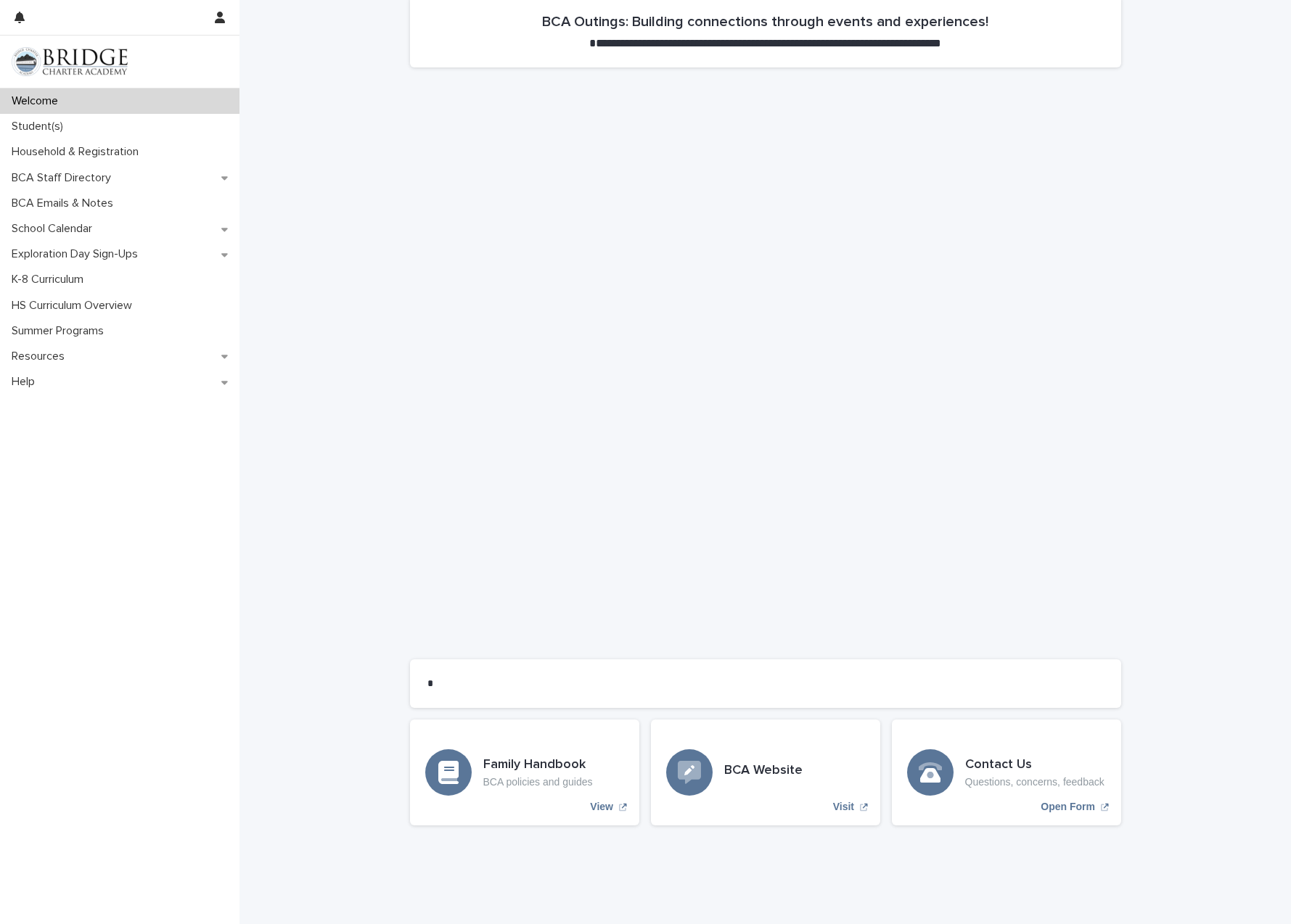
scroll to position [598, 0]
